Goal: Information Seeking & Learning: Learn about a topic

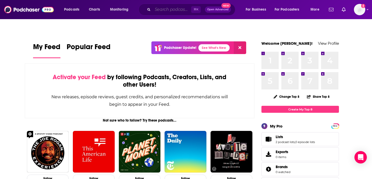
click at [172, 11] on input "Search podcasts, credits, & more..." at bounding box center [172, 9] width 39 height 8
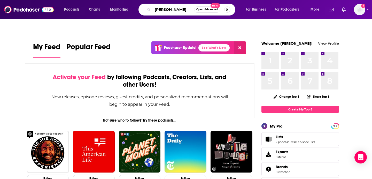
type input "[PERSON_NAME]"
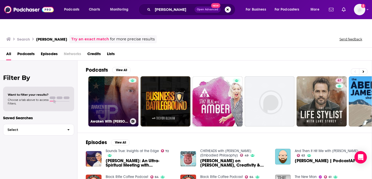
click at [115, 82] on link "Awaken With [PERSON_NAME] Show" at bounding box center [113, 101] width 50 height 50
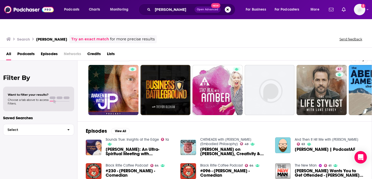
scroll to position [11, 0]
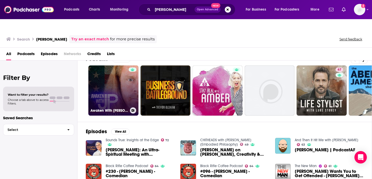
click at [115, 88] on link "Awaken With [PERSON_NAME] Show" at bounding box center [113, 90] width 50 height 50
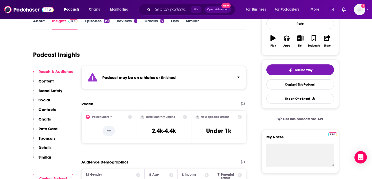
scroll to position [95, 0]
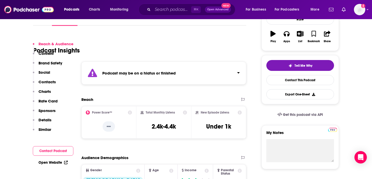
click at [48, 129] on p "Similar" at bounding box center [45, 129] width 13 height 5
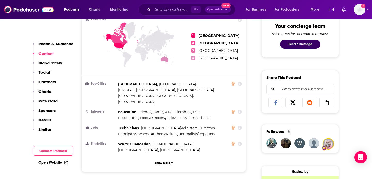
scroll to position [219, 0]
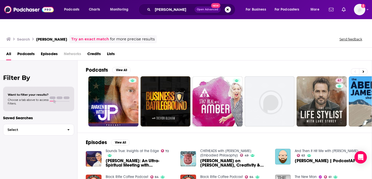
click at [217, 118] on div "Podcasts View All 67 + 8" at bounding box center [229, 96] width 286 height 72
click at [140, 158] on span "[PERSON_NAME]: An Ultra-Spiritual Meeting with [PERSON_NAME]" at bounding box center [140, 162] width 69 height 9
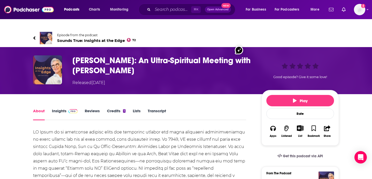
click at [59, 108] on link "Insights" at bounding box center [65, 114] width 26 height 12
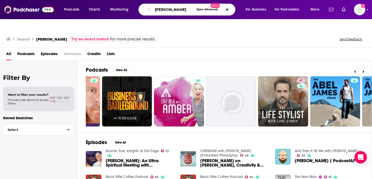
drag, startPoint x: 173, startPoint y: 10, endPoint x: 154, endPoint y: 10, distance: 19.9
click at [154, 10] on input "[PERSON_NAME]" at bounding box center [173, 9] width 41 height 8
type input "Black Rifle Coffee"
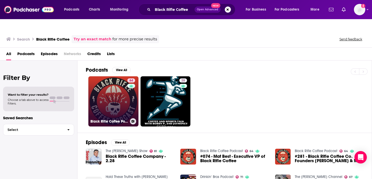
click at [113, 82] on link "64 Black Rifle Coffee Podcast" at bounding box center [113, 101] width 50 height 50
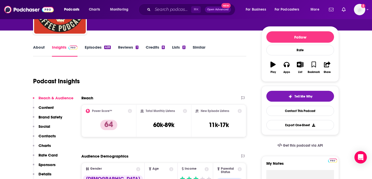
scroll to position [63, 0]
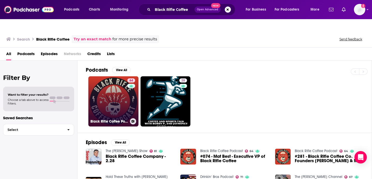
click at [126, 78] on link "64 Black Rifle Coffee Podcast" at bounding box center [113, 101] width 50 height 50
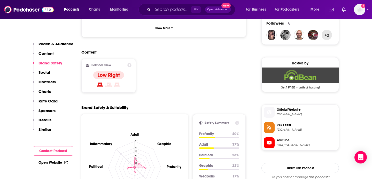
scroll to position [393, 0]
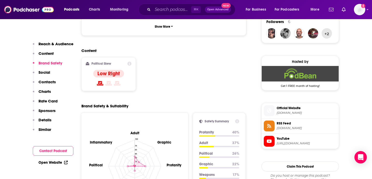
click at [306, 111] on span "[DOMAIN_NAME]" at bounding box center [307, 113] width 60 height 4
